Goal: Contribute content

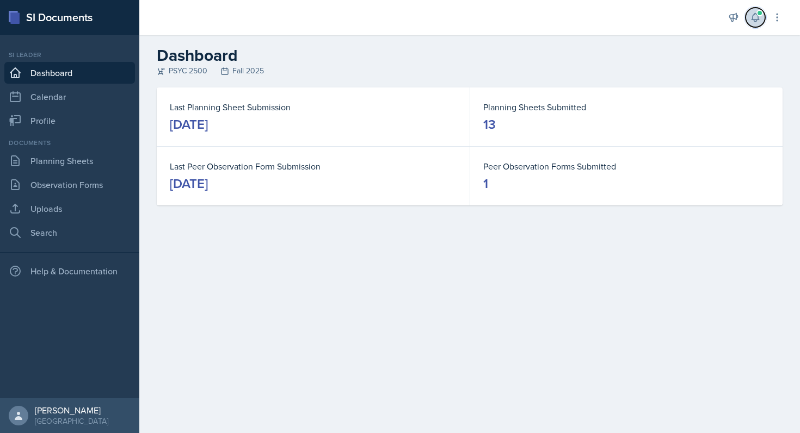
click at [754, 17] on icon at bounding box center [755, 17] width 11 height 11
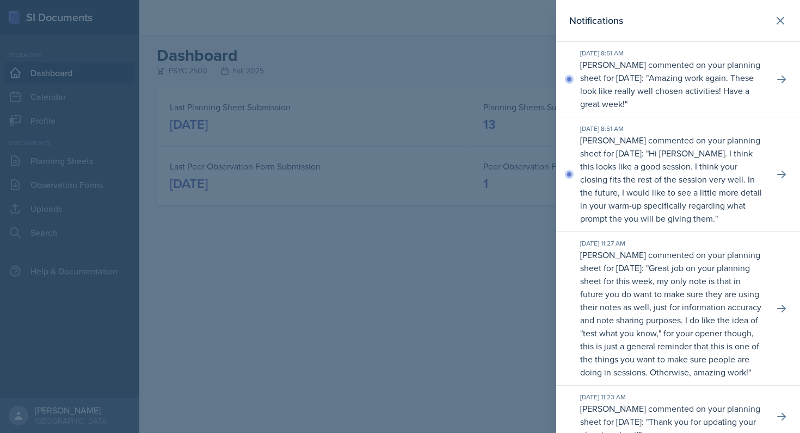
click at [628, 185] on p "Hi [PERSON_NAME]. I think this looks like a good session. I think your closing …" at bounding box center [671, 185] width 182 height 77
click at [771, 178] on button at bounding box center [781, 175] width 20 height 20
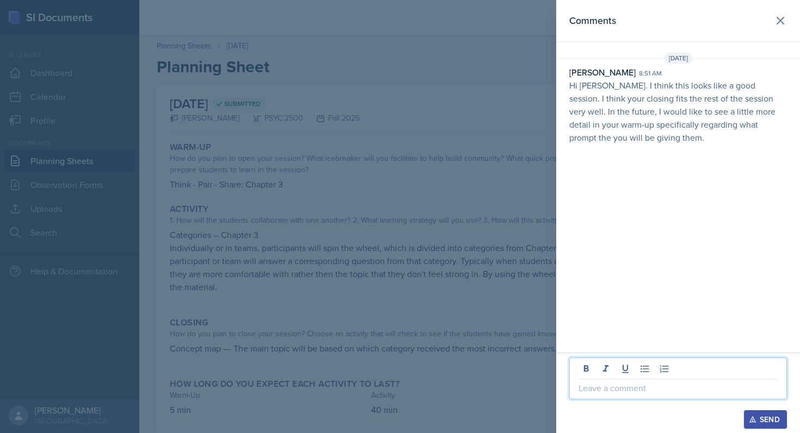
click at [624, 389] on p at bounding box center [677, 388] width 199 height 13
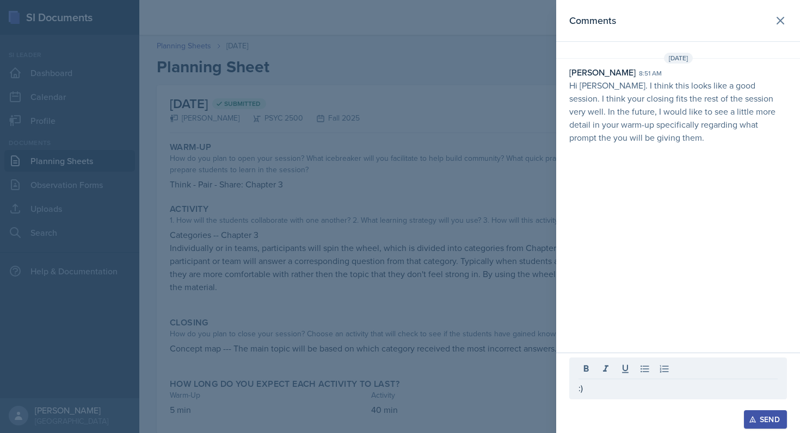
click at [755, 416] on icon "button" at bounding box center [752, 420] width 8 height 8
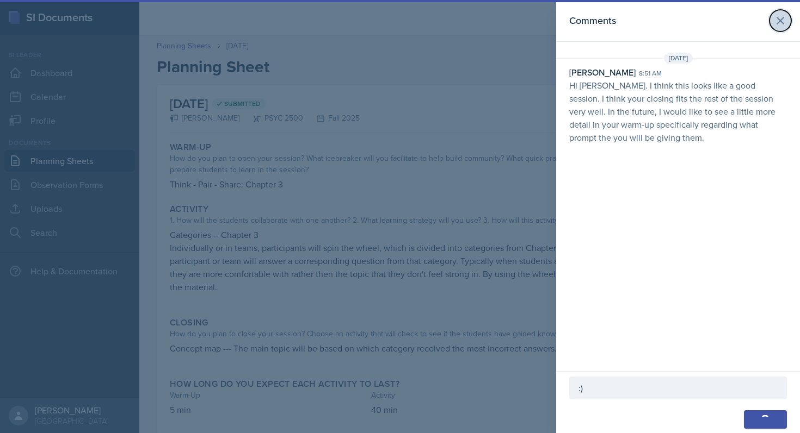
click at [770, 22] on button at bounding box center [780, 21] width 22 height 22
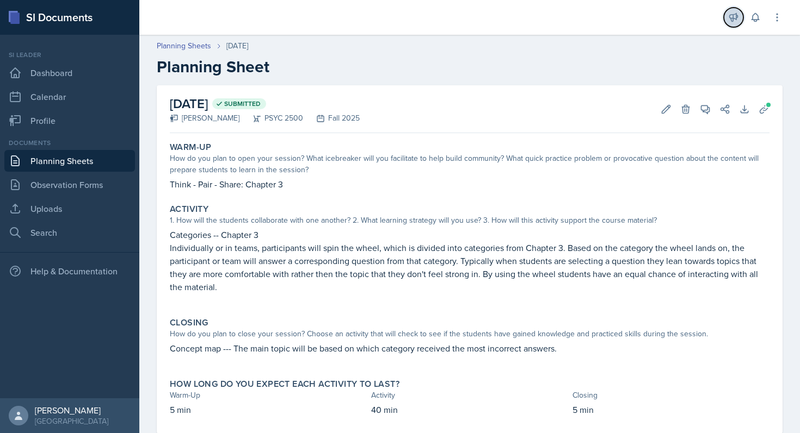
click at [736, 20] on icon at bounding box center [733, 17] width 11 height 11
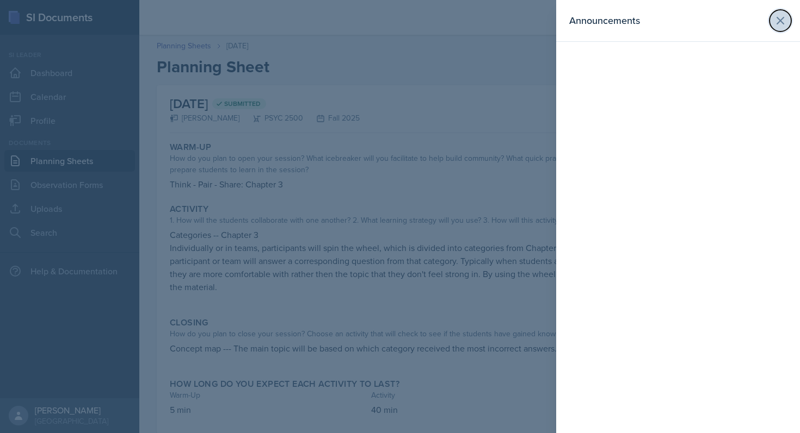
click at [783, 16] on icon at bounding box center [779, 20] width 13 height 13
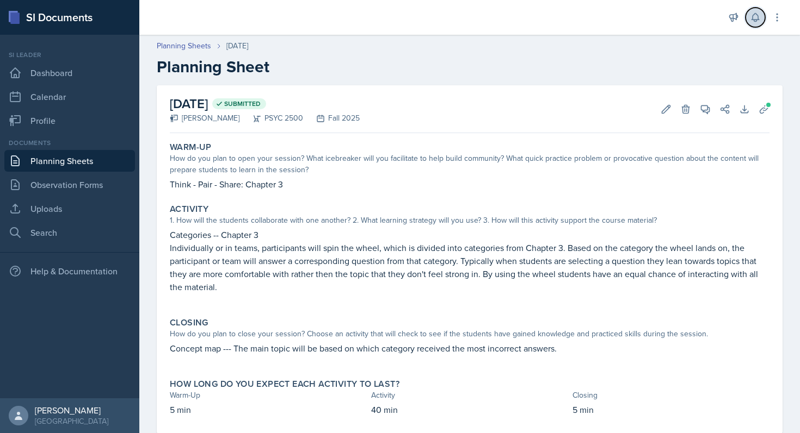
click at [752, 17] on icon at bounding box center [754, 18] width 7 height 8
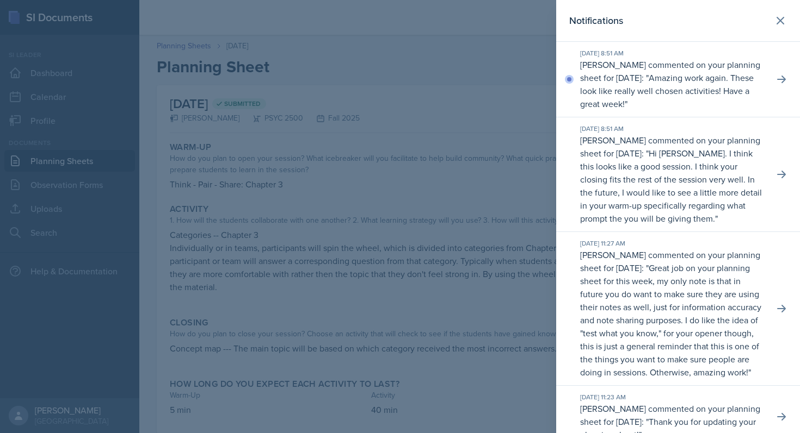
click at [703, 69] on p "[PERSON_NAME] commented on your planning sheet for [DATE]: " Amazing work again…" at bounding box center [672, 84] width 185 height 52
click at [771, 77] on button at bounding box center [781, 80] width 20 height 20
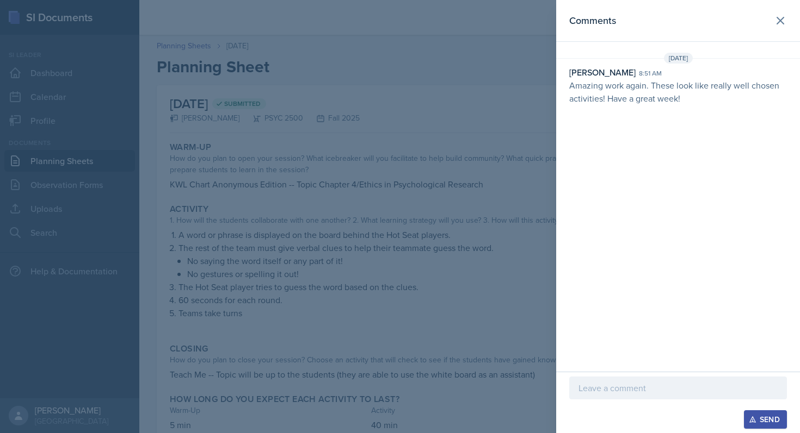
click at [600, 389] on p at bounding box center [677, 388] width 199 height 13
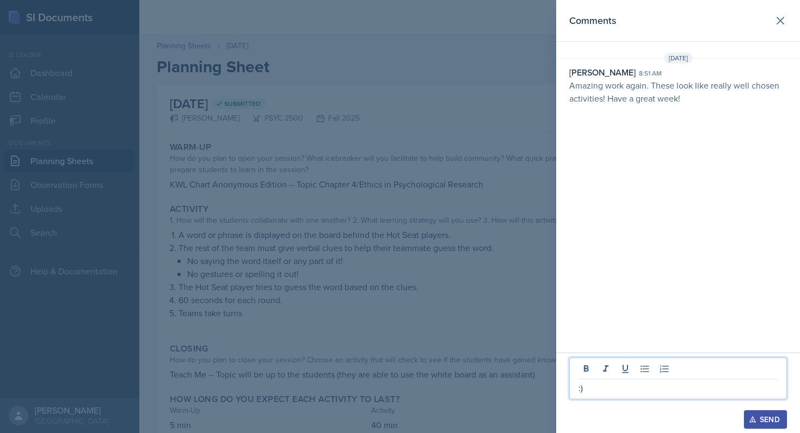
click at [758, 419] on div "Send" at bounding box center [765, 420] width 29 height 9
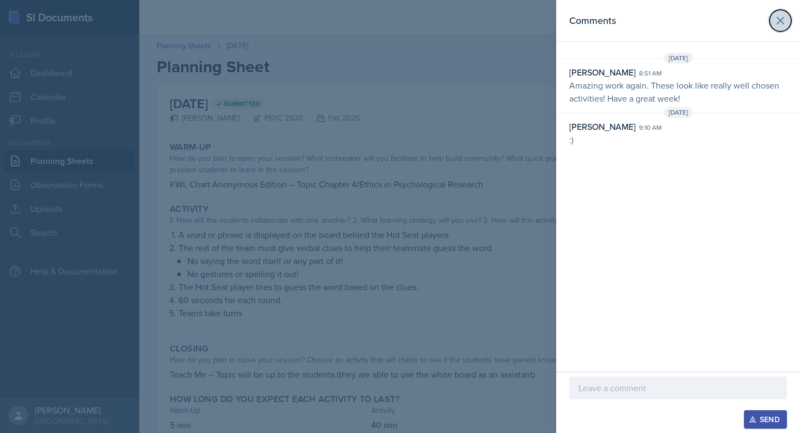
click at [776, 18] on icon at bounding box center [779, 20] width 13 height 13
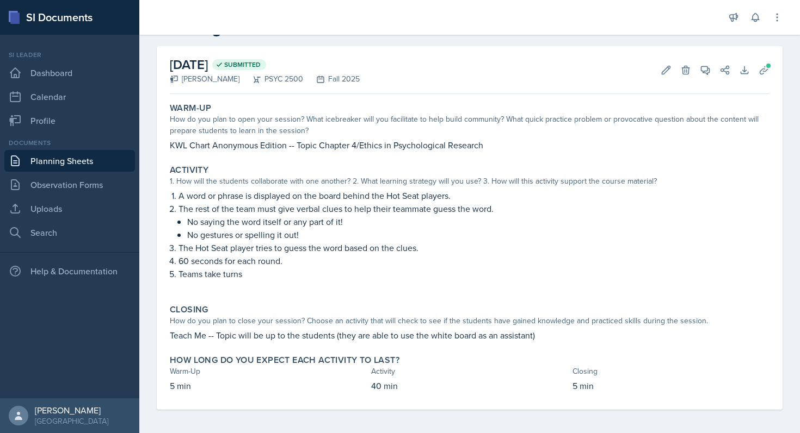
scroll to position [42, 0]
